Goal: Information Seeking & Learning: Learn about a topic

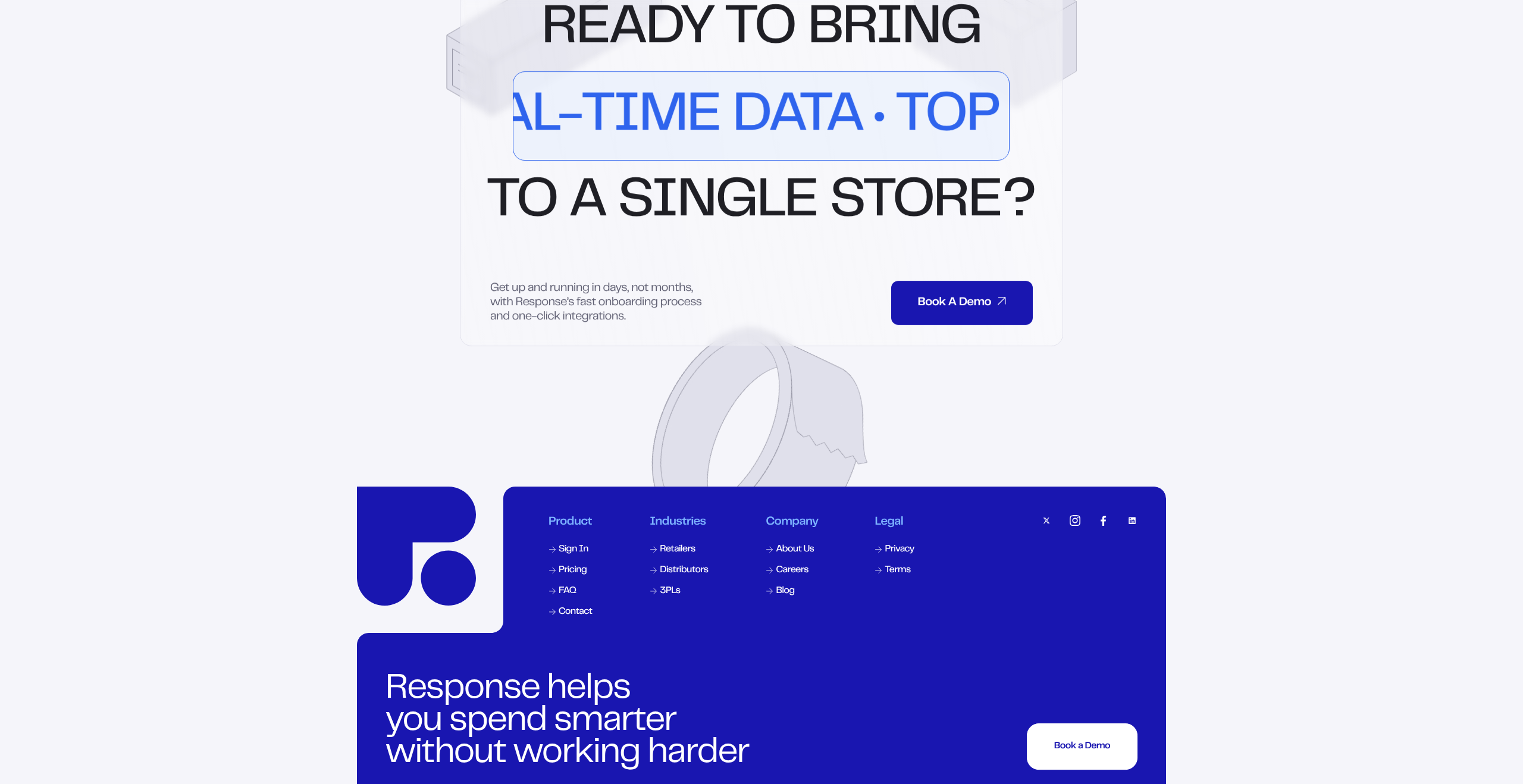
scroll to position [5599, 0]
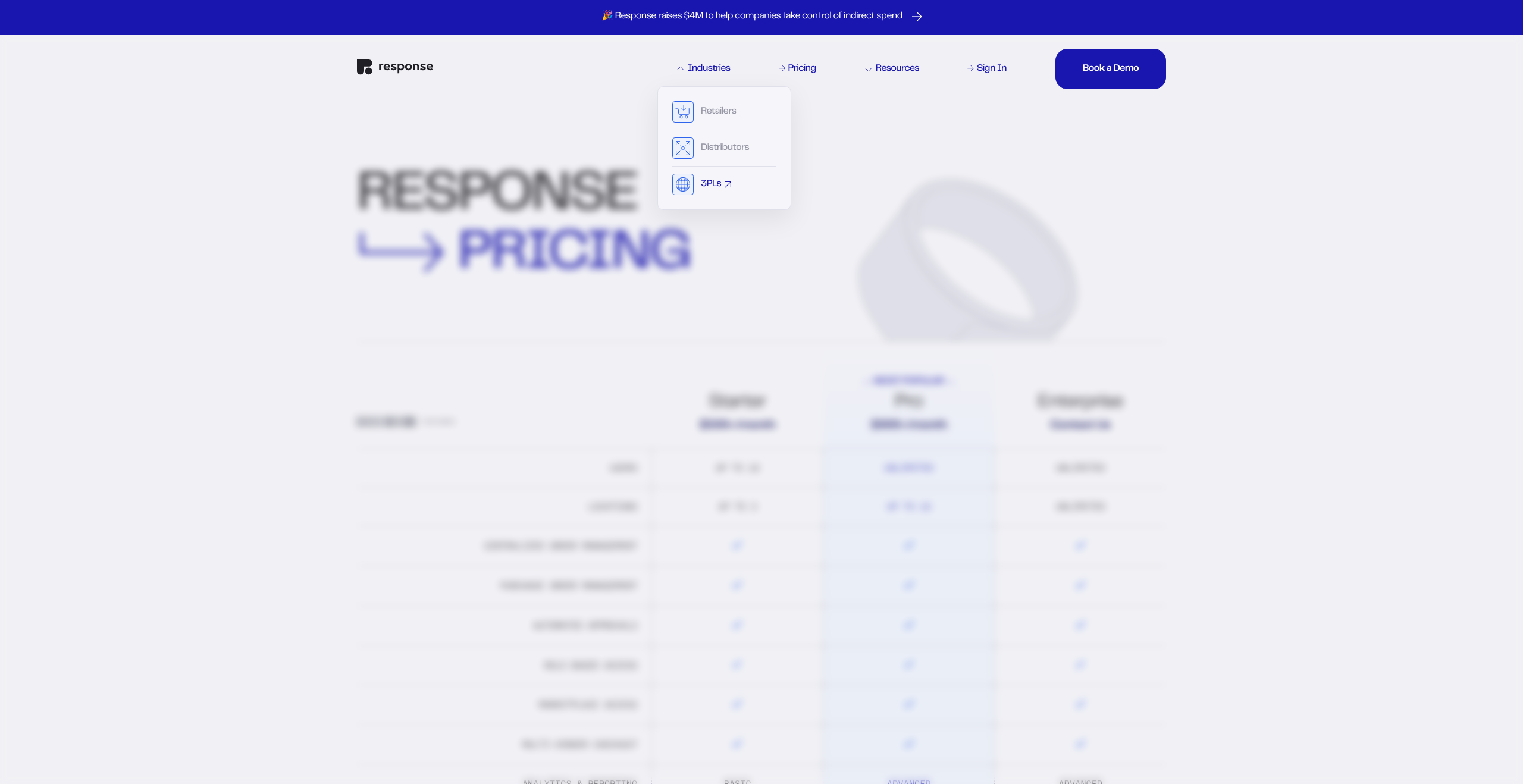
click at [701, 178] on div "3PLs" at bounding box center [724, 185] width 104 height 21
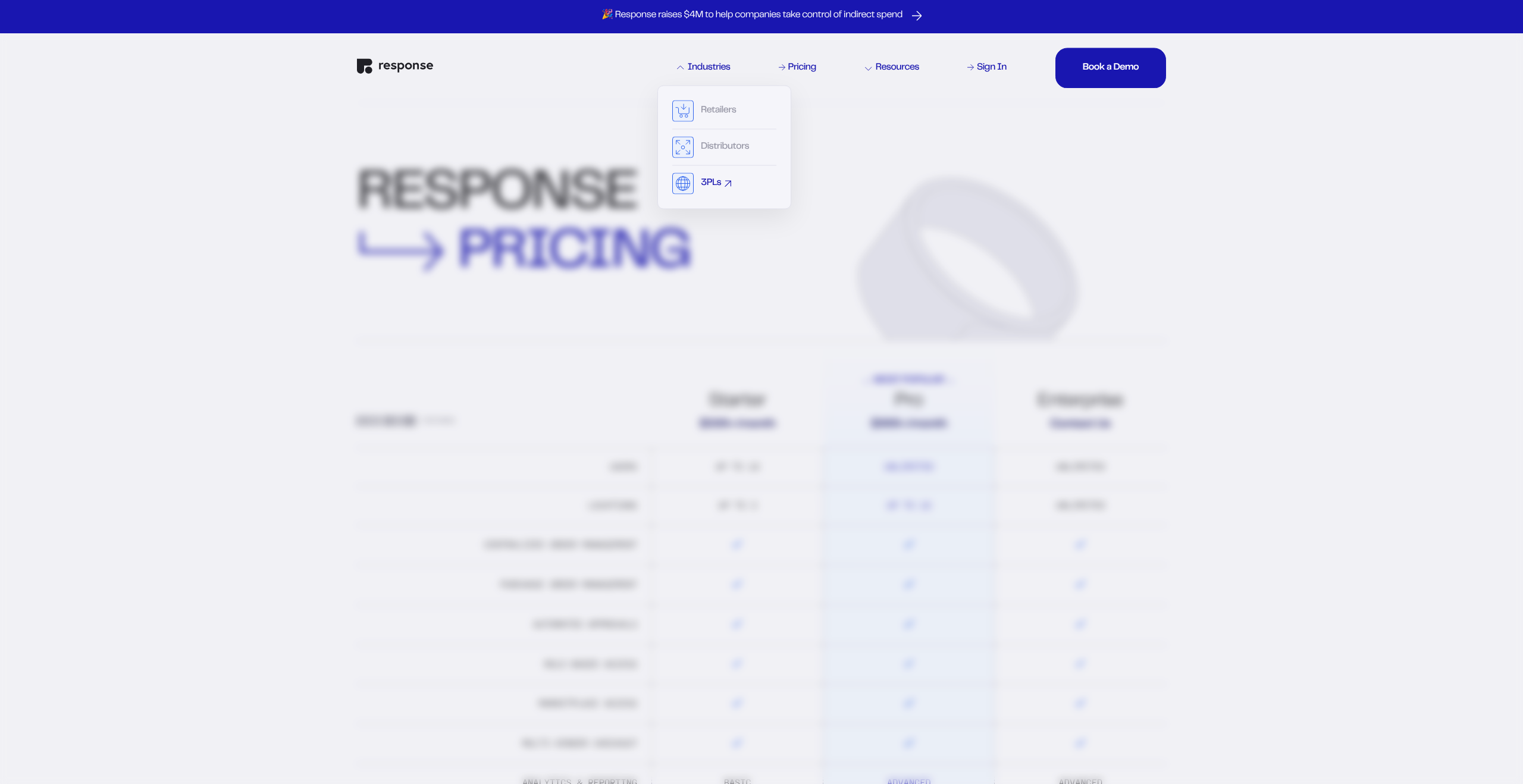
click at [706, 182] on div "3PLs" at bounding box center [711, 183] width 20 height 9
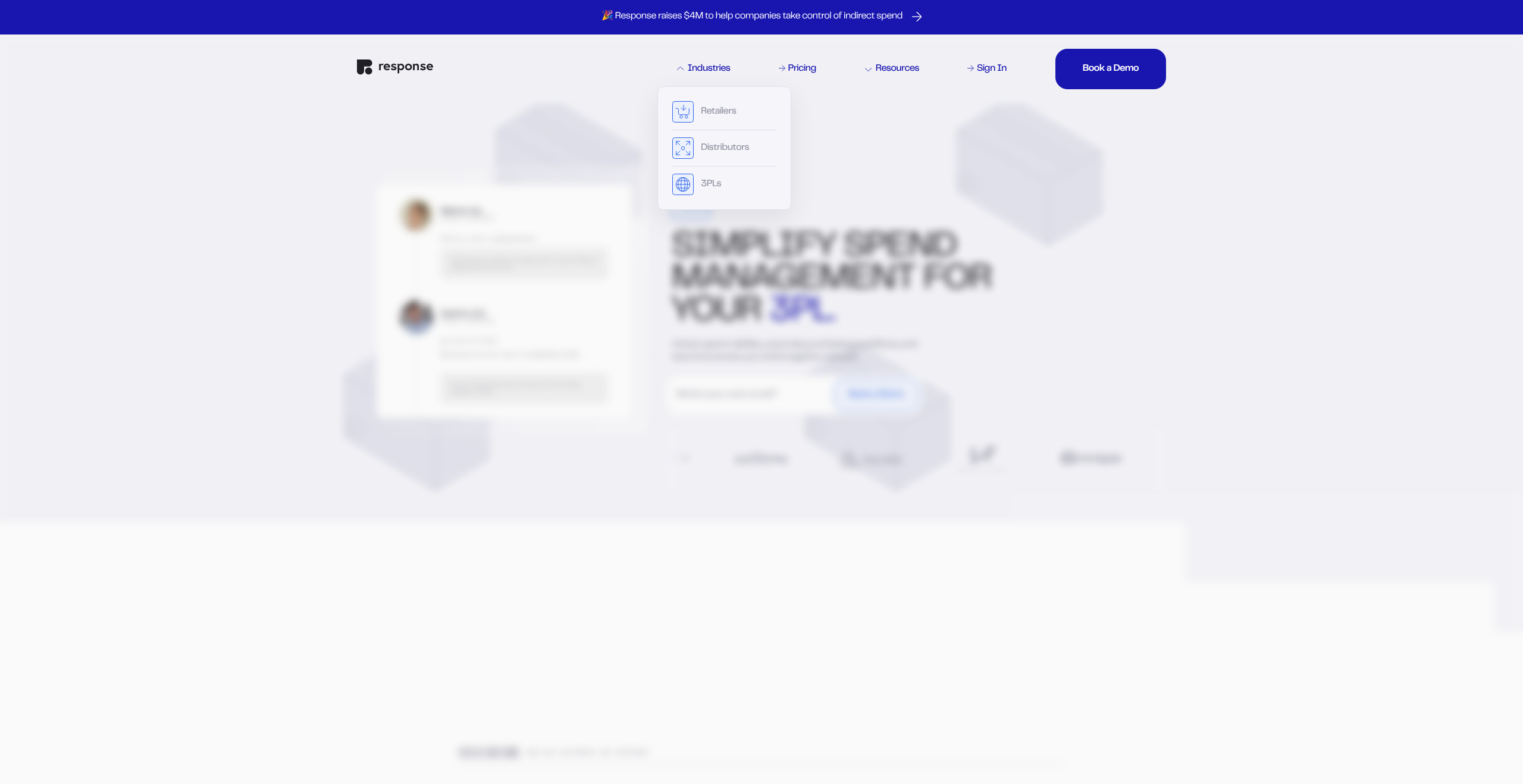
click at [704, 71] on div "Industries" at bounding box center [704, 69] width 54 height 9
click at [703, 69] on div "Industries" at bounding box center [704, 69] width 54 height 9
click at [705, 76] on div "Industries" at bounding box center [704, 71] width 54 height 13
click at [710, 115] on div "Retailers" at bounding box center [718, 111] width 35 height 9
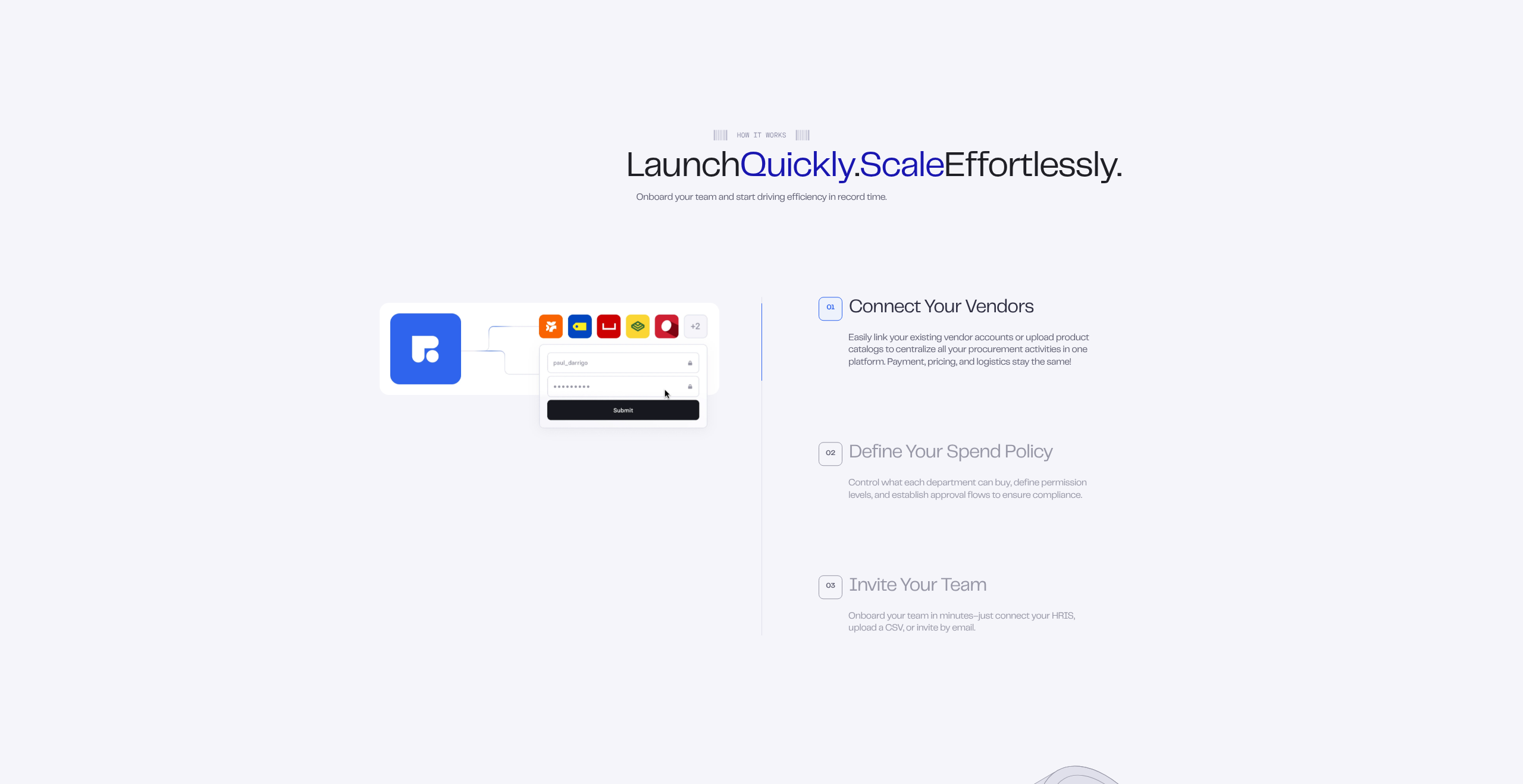
scroll to position [2886, 0]
